Goal: Information Seeking & Learning: Learn about a topic

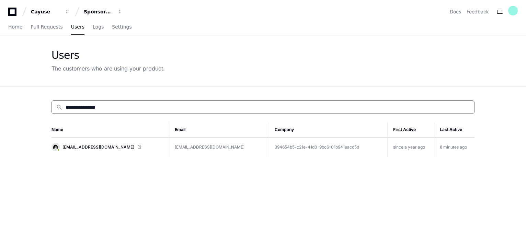
drag, startPoint x: 130, startPoint y: 104, endPoint x: 16, endPoint y: 100, distance: 113.5
click at [16, 100] on app-customers-list "**********" at bounding box center [263, 180] width 526 height 290
paste input
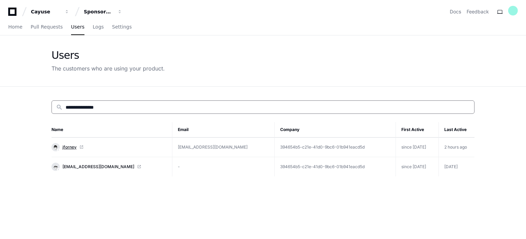
type input "**********"
click at [65, 147] on span "jforney" at bounding box center [70, 146] width 14 height 5
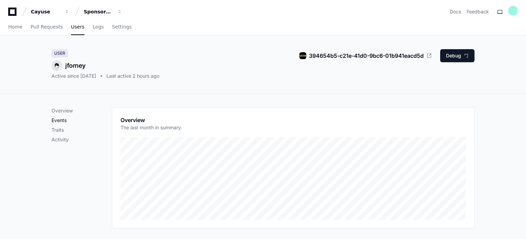
click at [59, 120] on p "Events" at bounding box center [82, 120] width 60 height 7
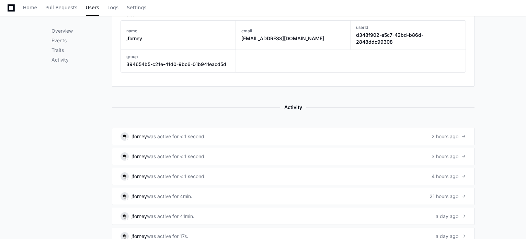
scroll to position [371, 0]
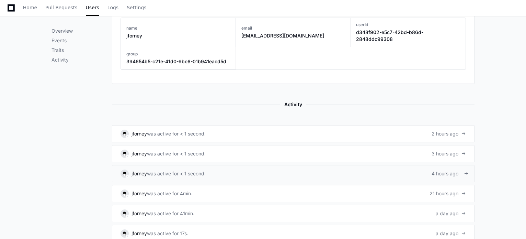
click at [191, 170] on div "was active for < 1 second." at bounding box center [176, 173] width 59 height 7
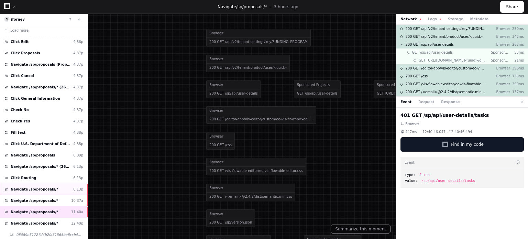
click at [56, 186] on div "Navigate /sp/proposals/* 6:13p" at bounding box center [44, 189] width 88 height 11
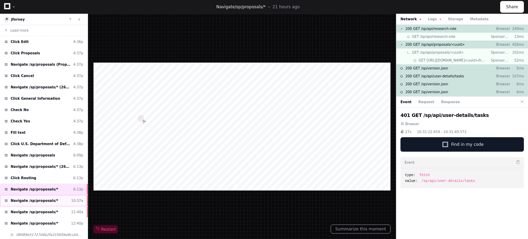
click at [52, 199] on div "Navigate /sp/proposals/* 10:37a" at bounding box center [44, 200] width 88 height 11
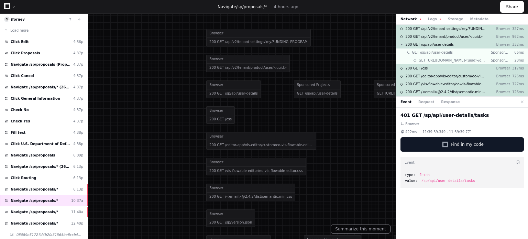
click at [52, 199] on div "Navigate /sp/proposals/* 10:37a" at bounding box center [44, 200] width 88 height 11
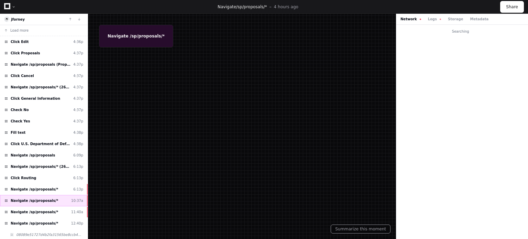
click at [52, 199] on div "Navigate /sp/proposals/* 10:37a" at bounding box center [44, 200] width 88 height 11
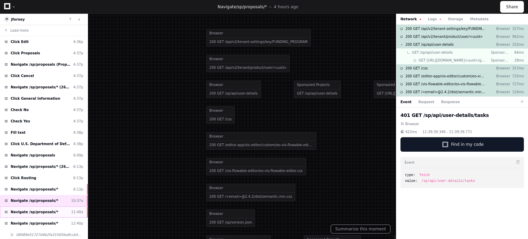
click at [59, 208] on div "Navigate /sp/proposals/* 11:40a" at bounding box center [44, 211] width 88 height 11
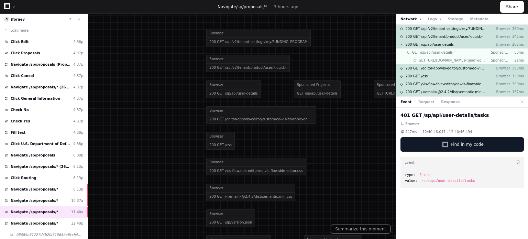
scroll to position [9, 0]
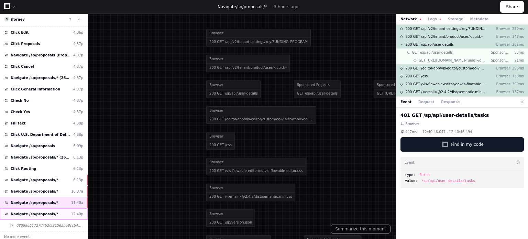
click at [56, 210] on div "Navigate /sp/proposals/* 12:40p" at bounding box center [44, 213] width 88 height 11
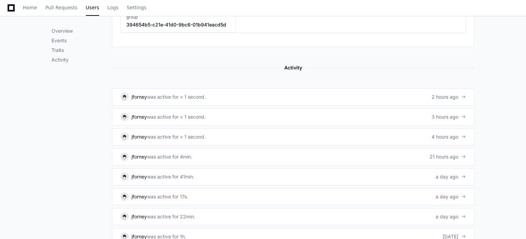
scroll to position [411, 0]
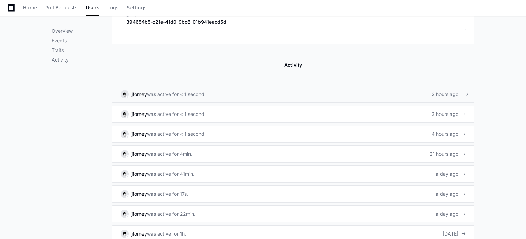
click at [186, 91] on div "was active for < 1 second." at bounding box center [176, 94] width 59 height 7
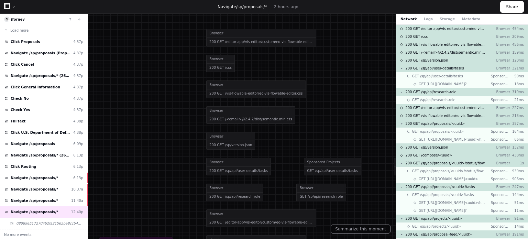
click at [94, 107] on div at bounding box center [264, 119] width 528 height 239
